Goal: Check status: Check status

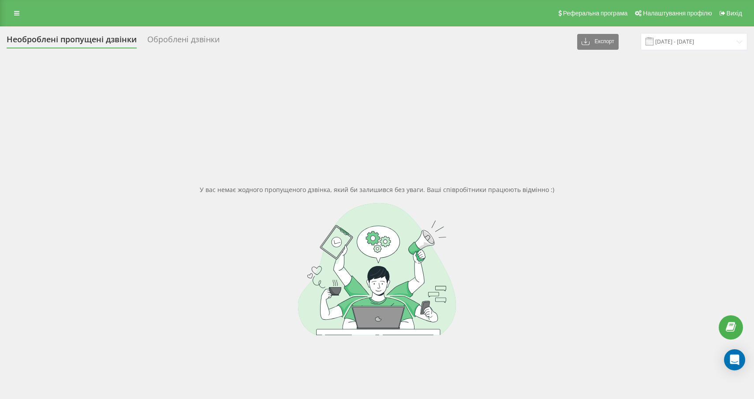
click at [70, 43] on div "Необроблені пропущені дзвінки" at bounding box center [72, 42] width 130 height 14
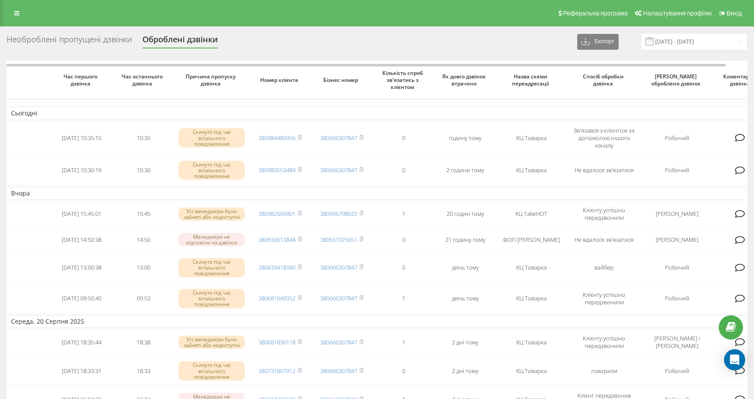
click at [83, 41] on div "Необроблені пропущені дзвінки" at bounding box center [69, 42] width 125 height 14
